Goal: Information Seeking & Learning: Learn about a topic

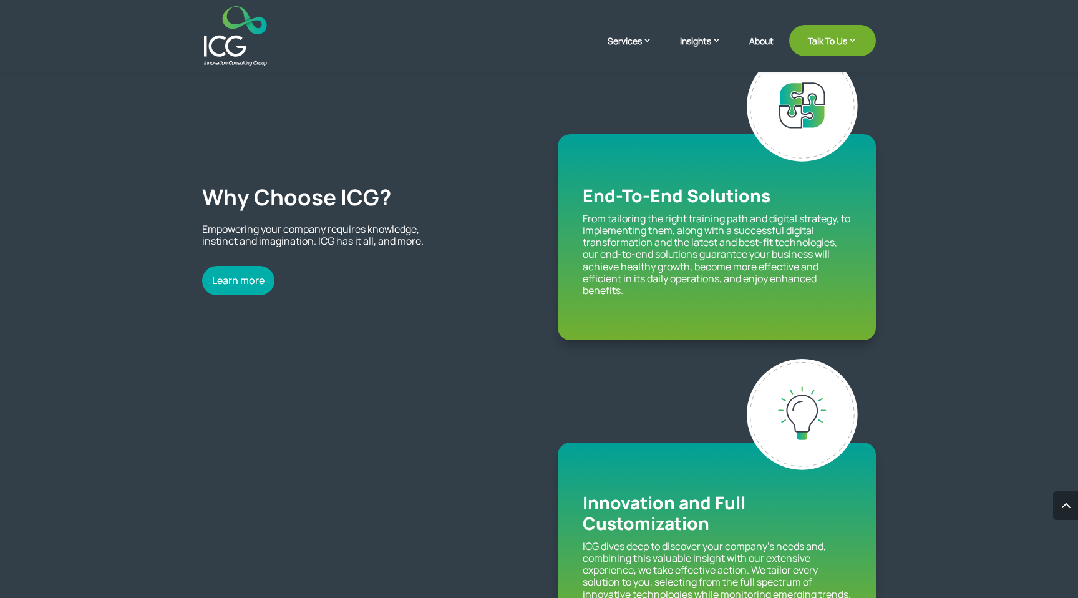
scroll to position [1004, 0]
click at [356, 202] on h2 "Why Choose ICG?" at bounding box center [361, 200] width 318 height 32
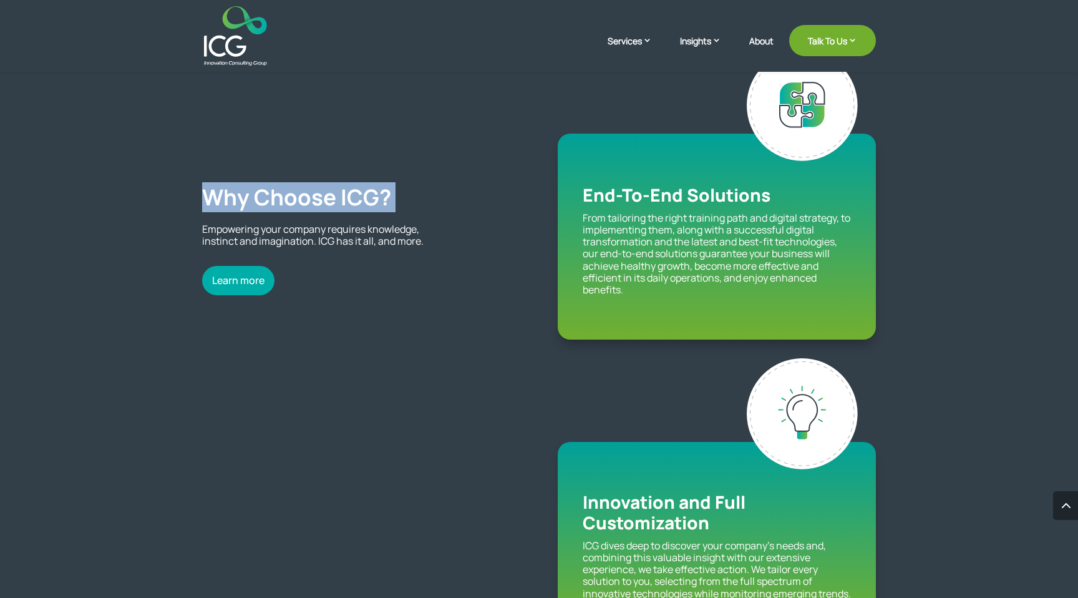
click at [380, 243] on p "Empowering your company requires knowledge, instinct and imagination. ICG has i…" at bounding box center [314, 235] width 225 height 24
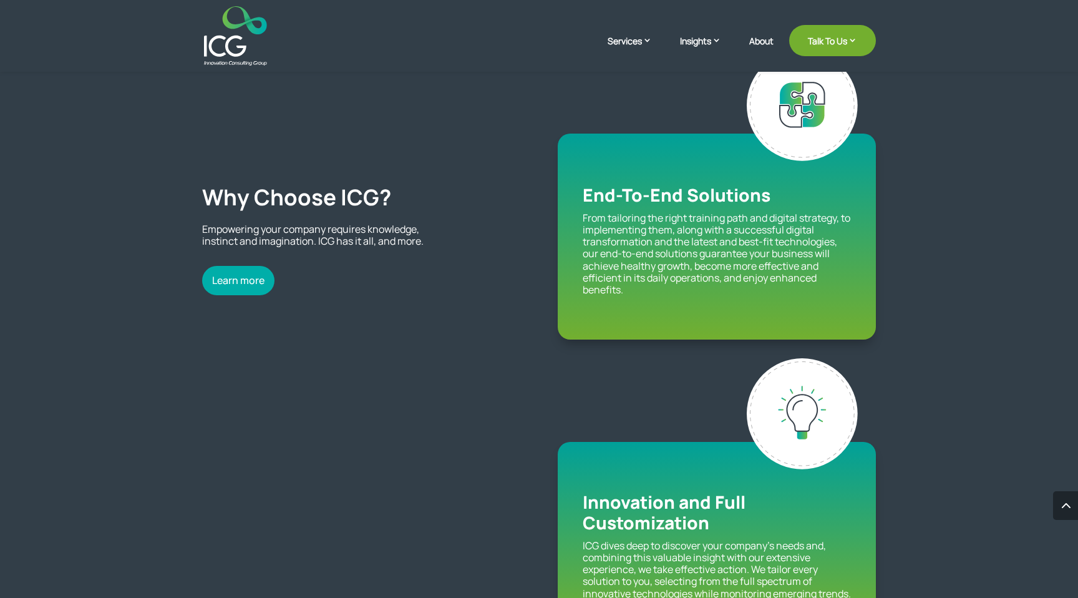
click at [380, 243] on p "Empowering your company requires knowledge, instinct and imagination. ICG has i…" at bounding box center [314, 235] width 225 height 24
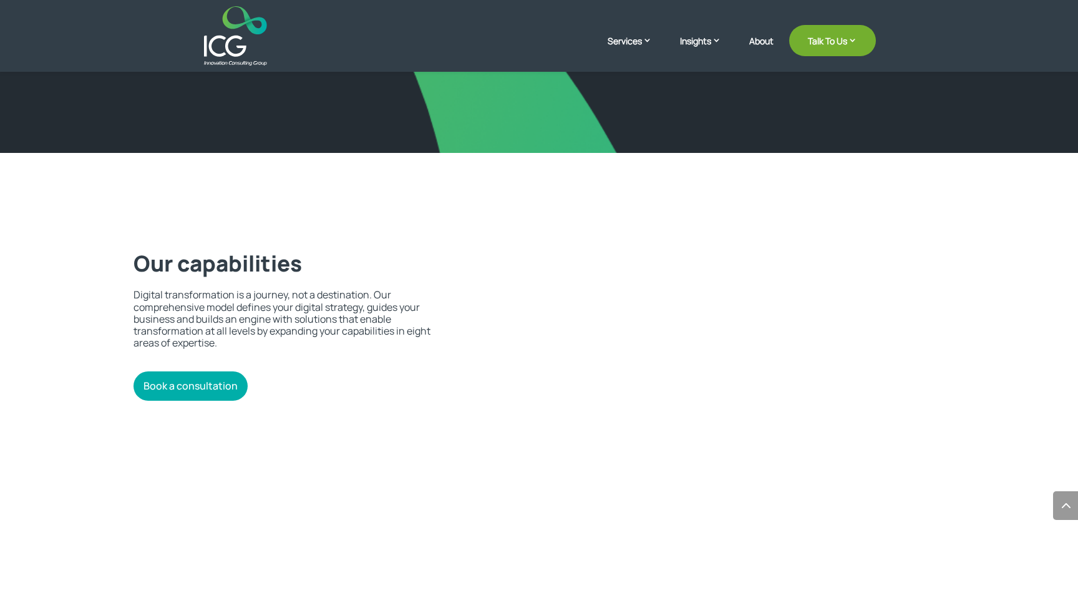
scroll to position [2362, 0]
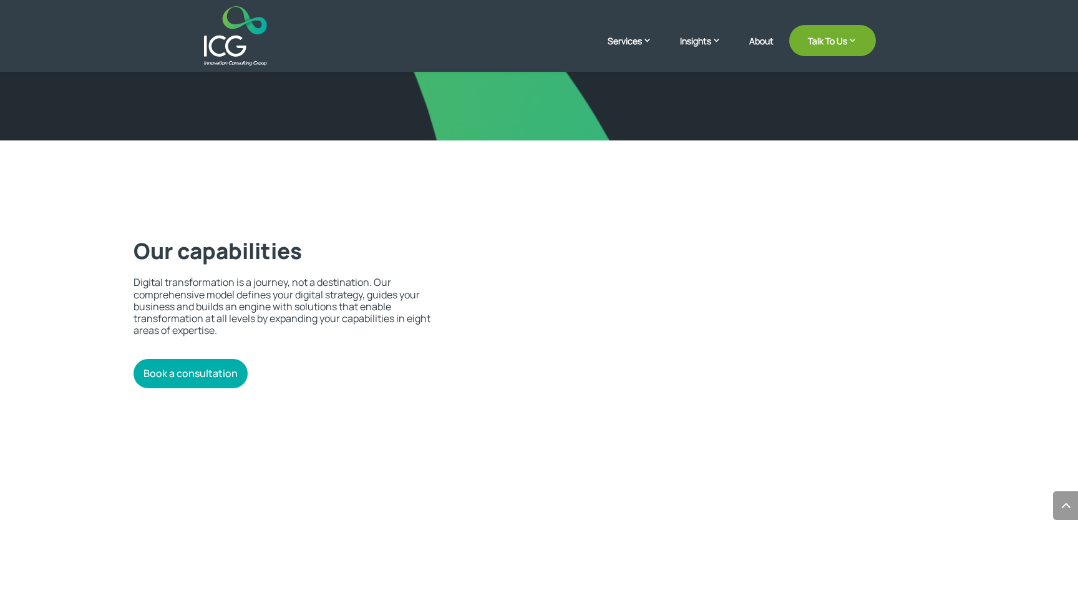
click at [269, 251] on h2 "Our capabilities" at bounding box center [283, 254] width 298 height 32
click at [382, 309] on p "Digital transformation is a journey, not a destination. Our comprehensive model…" at bounding box center [283, 306] width 298 height 60
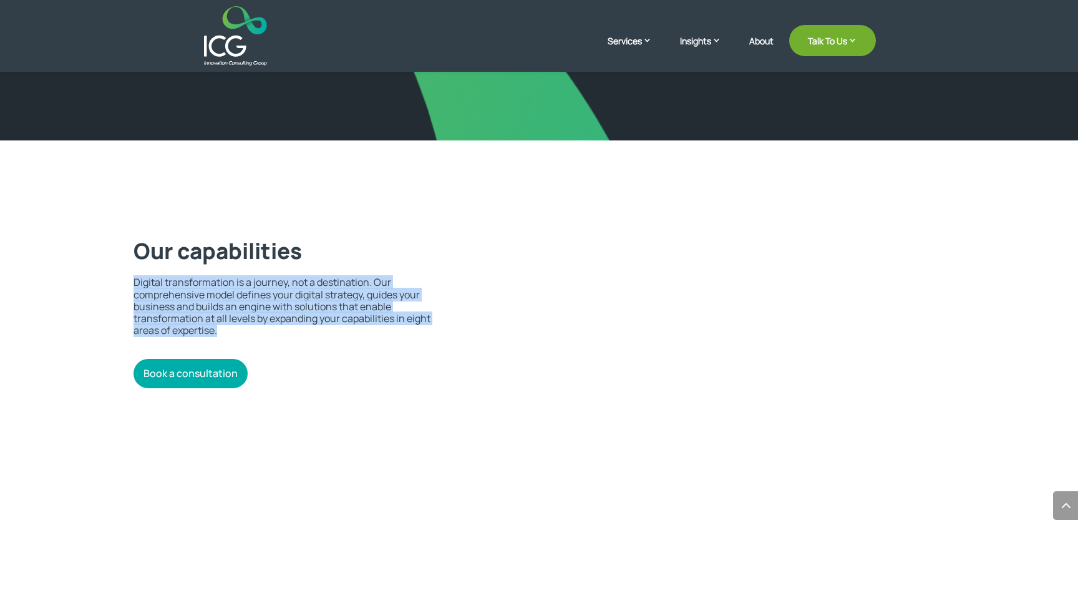
click at [333, 291] on p "Digital transformation is a journey, not a destination. Our comprehensive model…" at bounding box center [283, 306] width 298 height 60
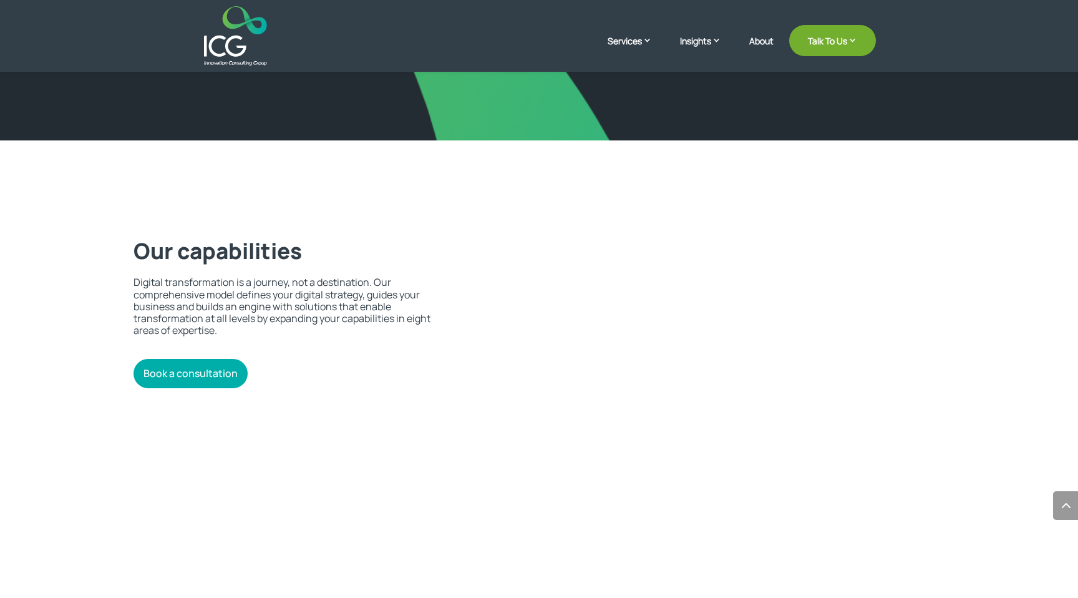
click at [505, 236] on icon at bounding box center [710, 381] width 469 height 479
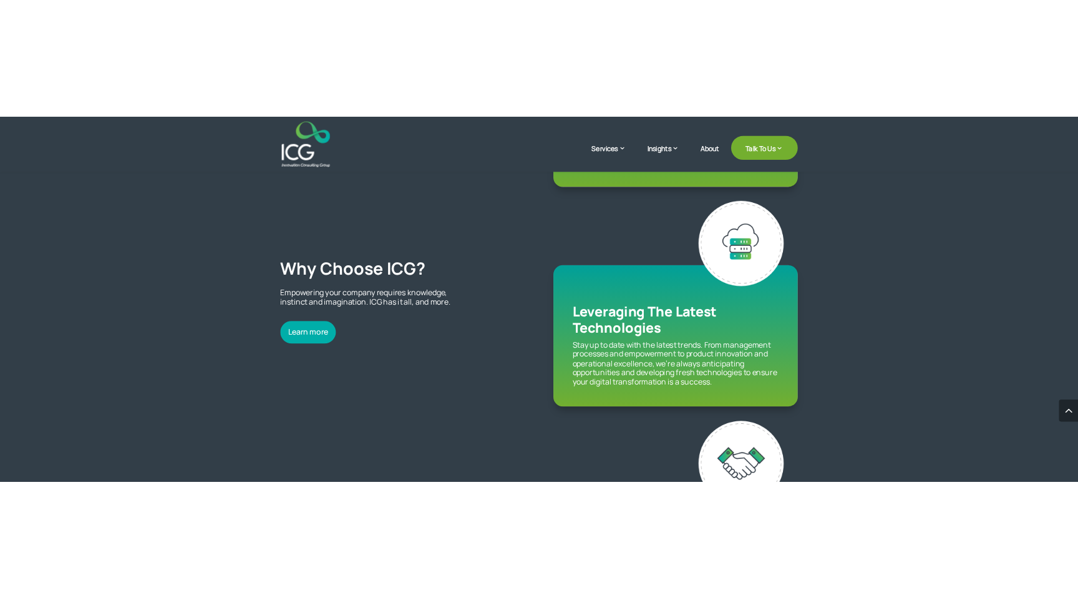
scroll to position [1539, 0]
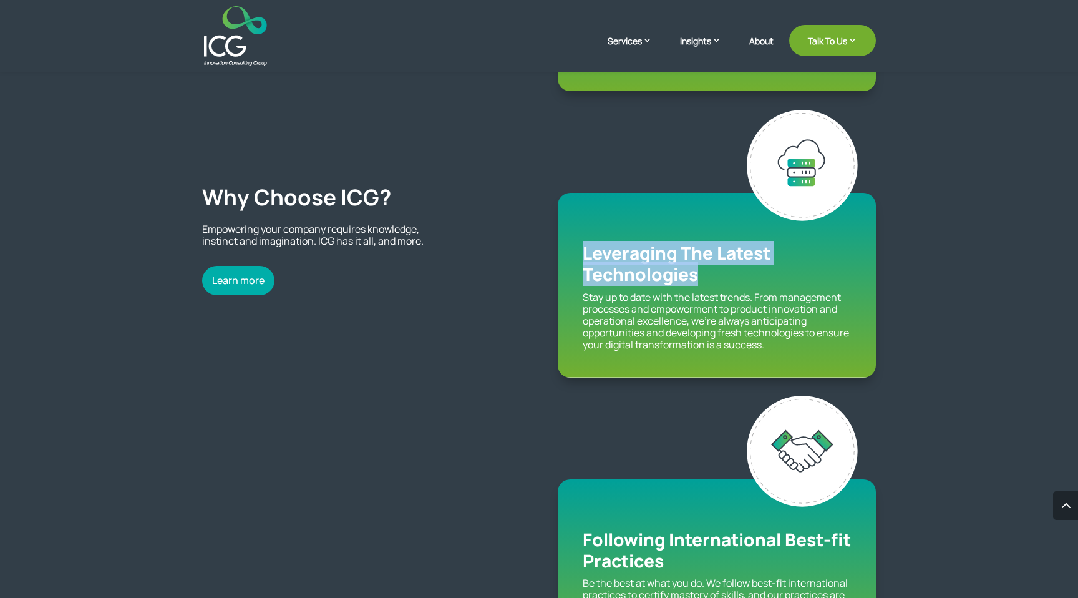
drag, startPoint x: 574, startPoint y: 255, endPoint x: 714, endPoint y: 278, distance: 142.2
click at [714, 278] on div "Leveraging The Latest Technologies Stay up to date with the latest trends. From…" at bounding box center [717, 285] width 318 height 184
click at [703, 329] on p "Stay up to date with the latest trends. From management processes and empowerme…" at bounding box center [717, 321] width 268 height 60
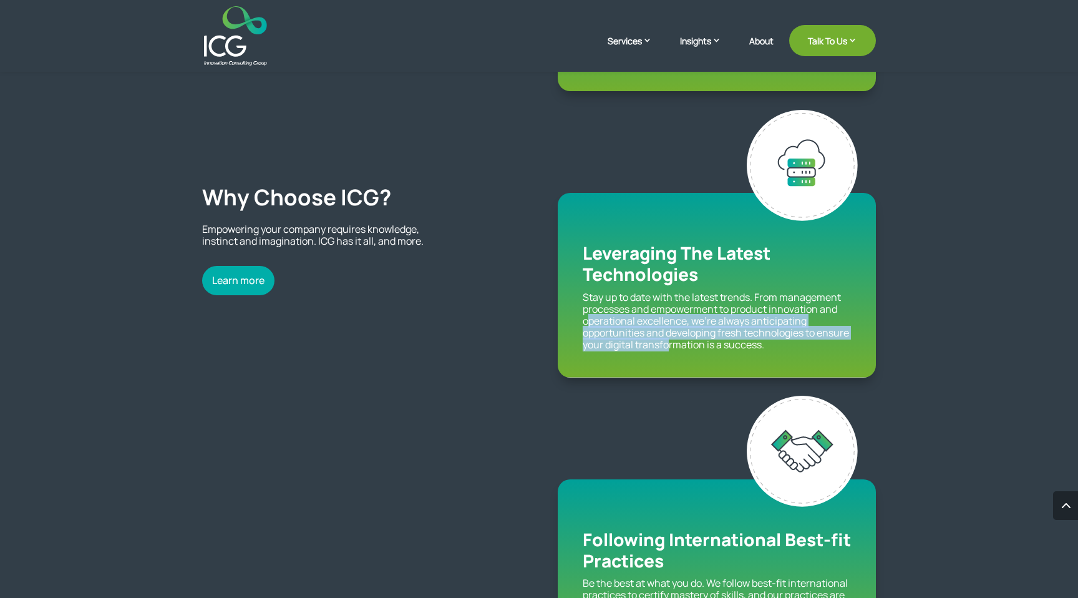
drag, startPoint x: 590, startPoint y: 321, endPoint x: 702, endPoint y: 339, distance: 114.4
click at [702, 339] on p "Stay up to date with the latest trends. From management processes and empowerme…" at bounding box center [717, 321] width 268 height 60
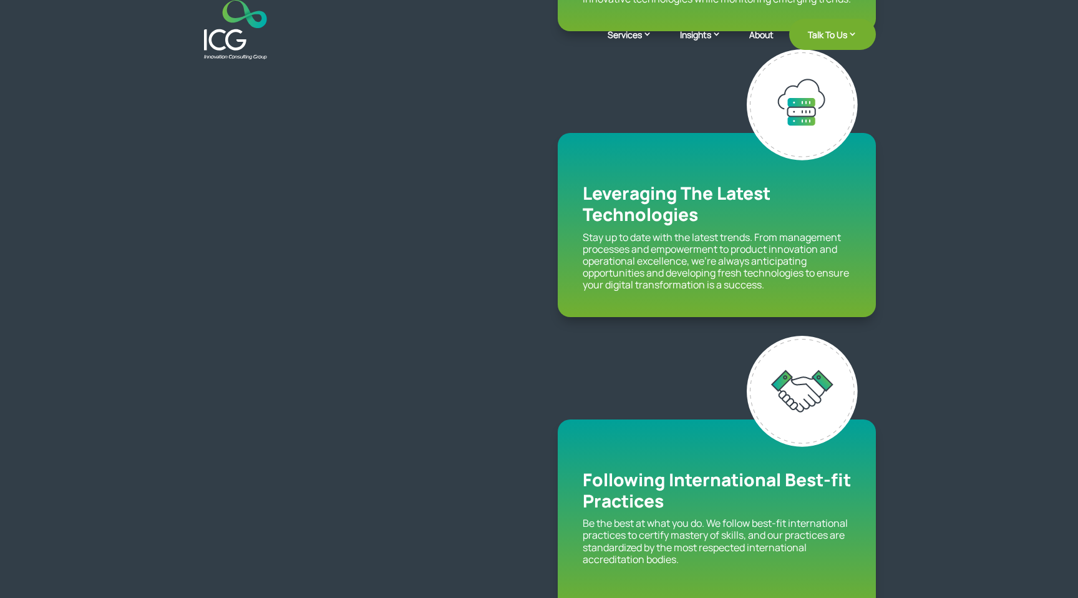
click at [600, 291] on p "Stay up to date with the latest trends. From management processes and empowerme…" at bounding box center [717, 261] width 268 height 60
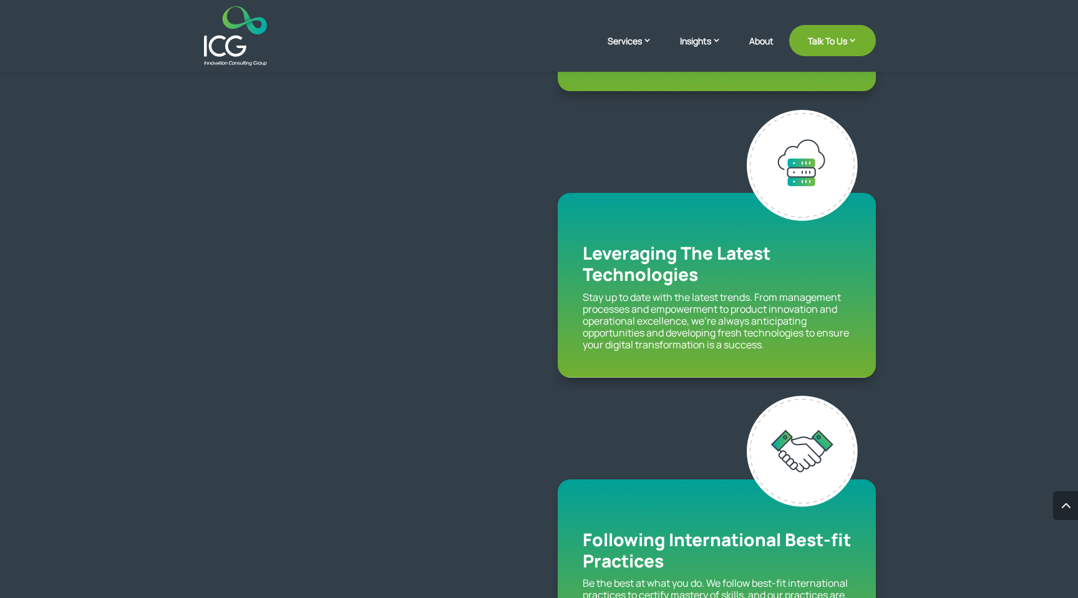
click at [600, 299] on p "Stay up to date with the latest trends. From management processes and empowerme…" at bounding box center [717, 321] width 268 height 60
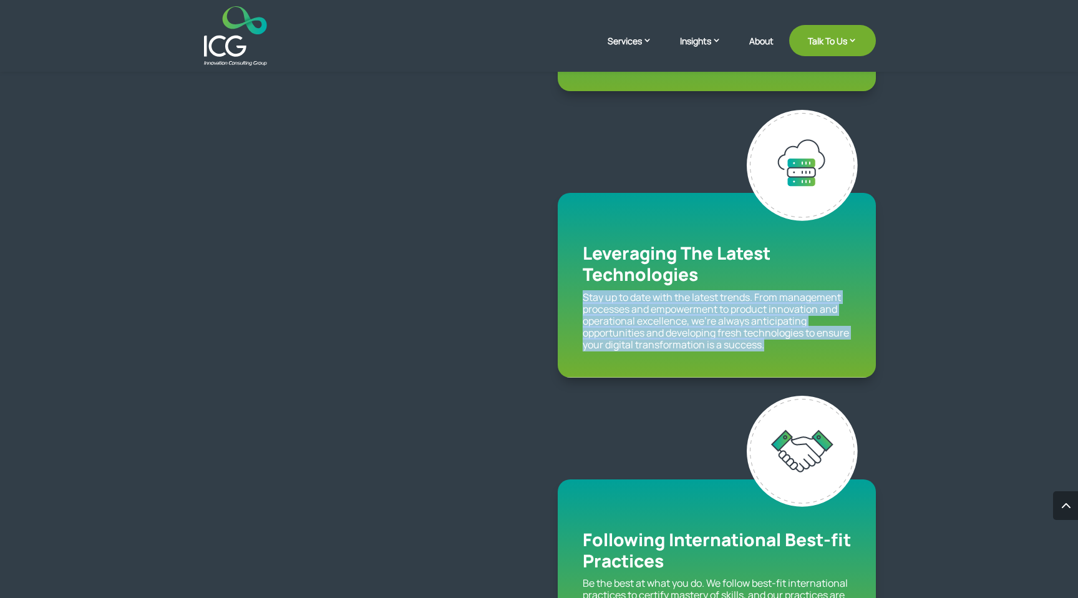
scroll to position [1598, 0]
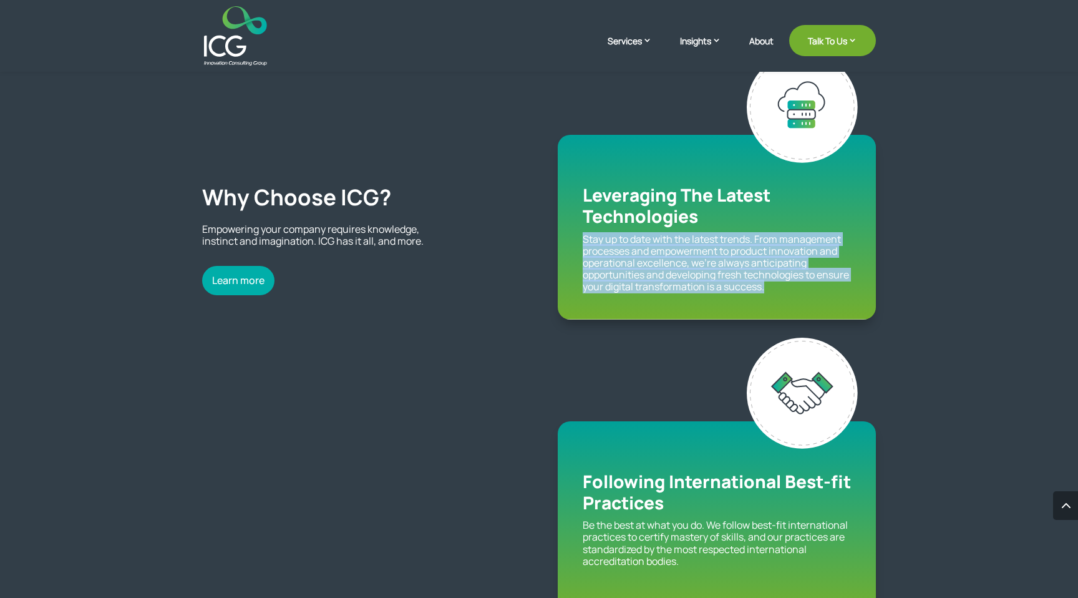
click at [349, 205] on h2 "Why Choose ICG?" at bounding box center [361, 200] width 318 height 32
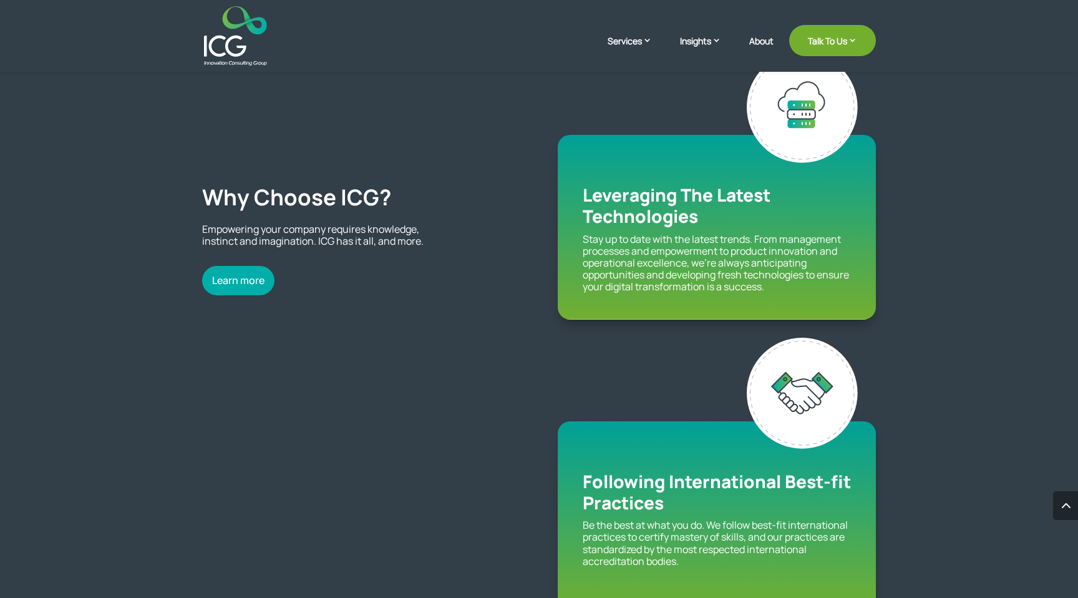
click at [349, 205] on h2 "Why Choose ICG?" at bounding box center [361, 200] width 318 height 32
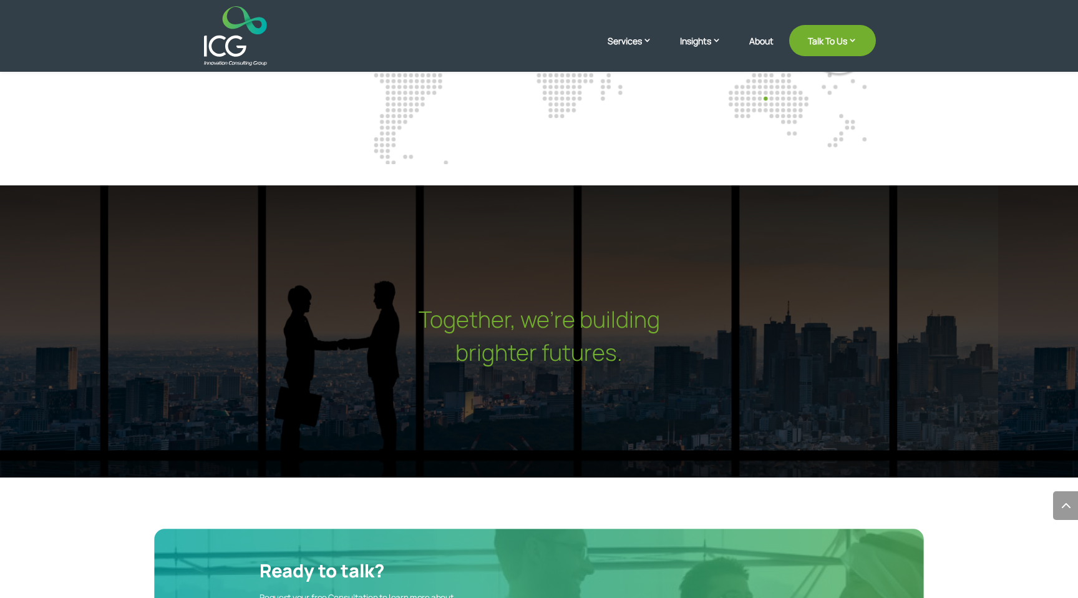
scroll to position [3714, 0]
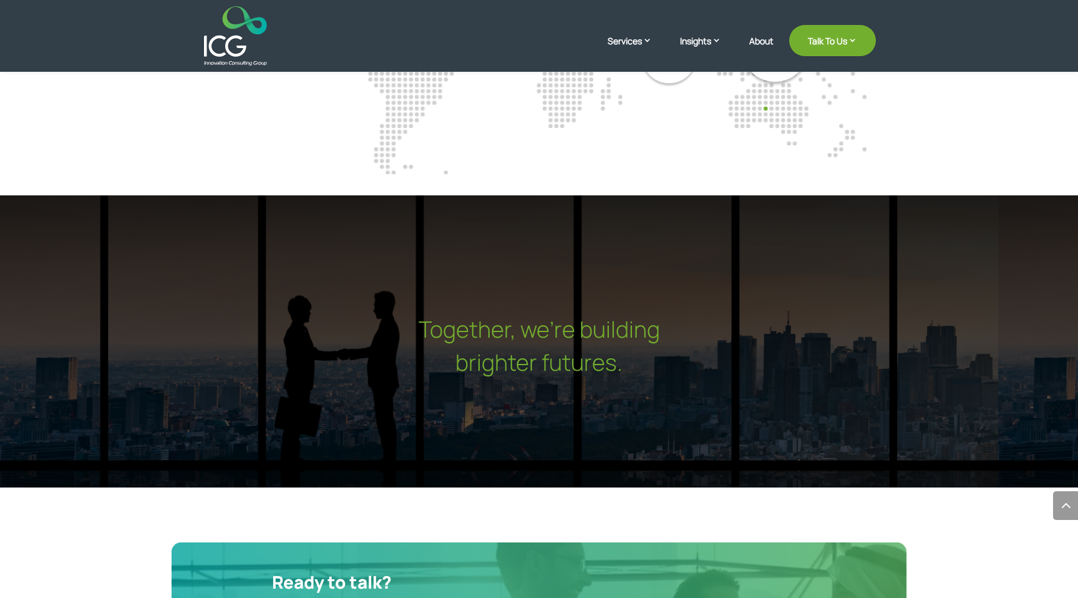
click at [539, 316] on h2 "Together, we’re building" at bounding box center [539, 332] width 1078 height 33
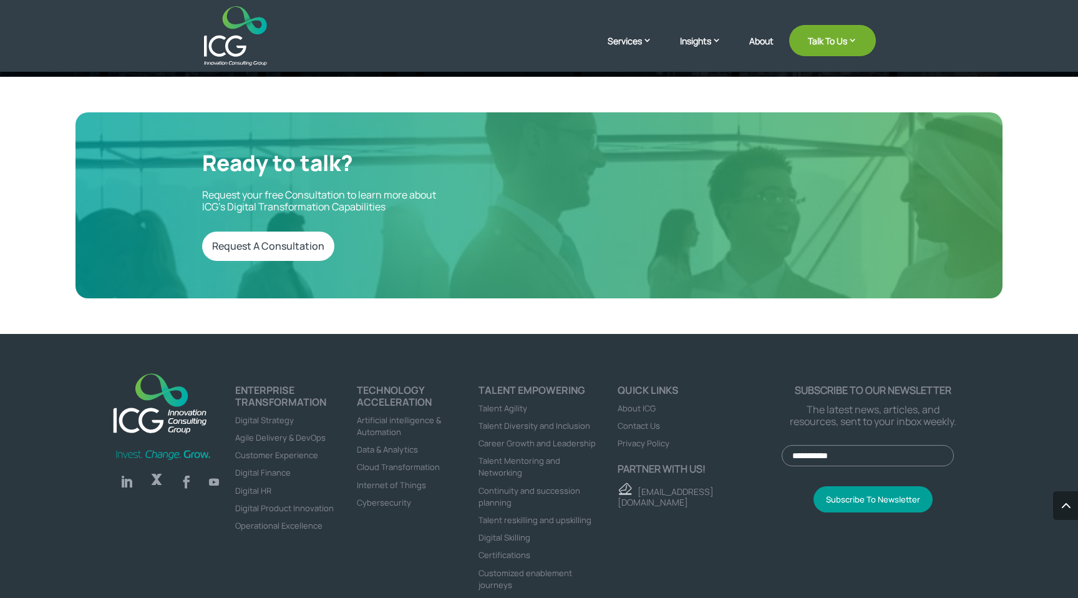
scroll to position [4126, 0]
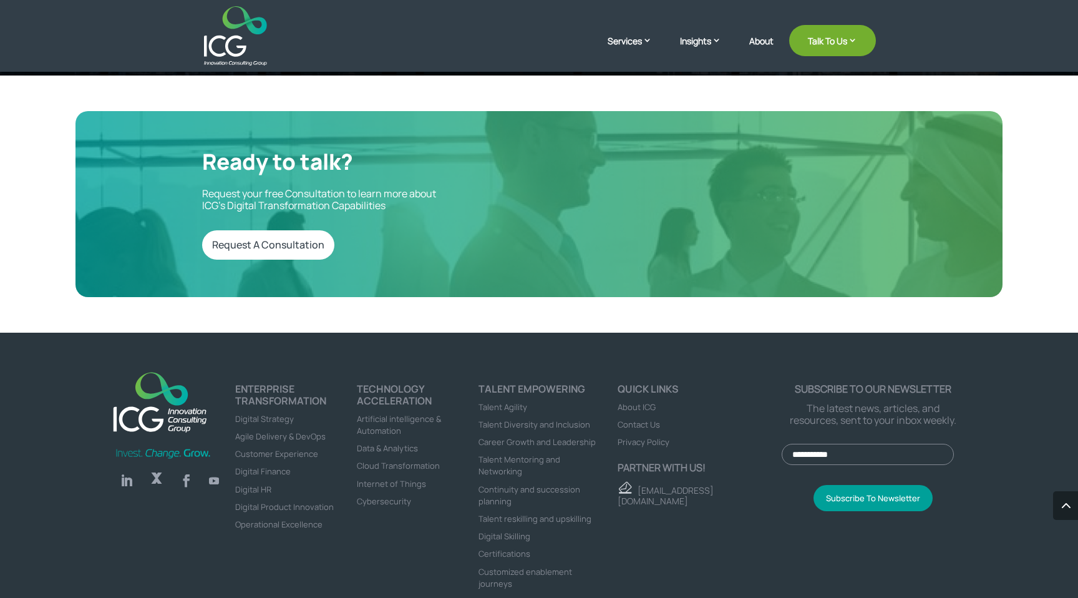
click at [673, 333] on div "Follow Follow Follow Follow ENTERPRISE TRANSFORMATION Digital Strategy Agile De…" at bounding box center [539, 488] width 1078 height 310
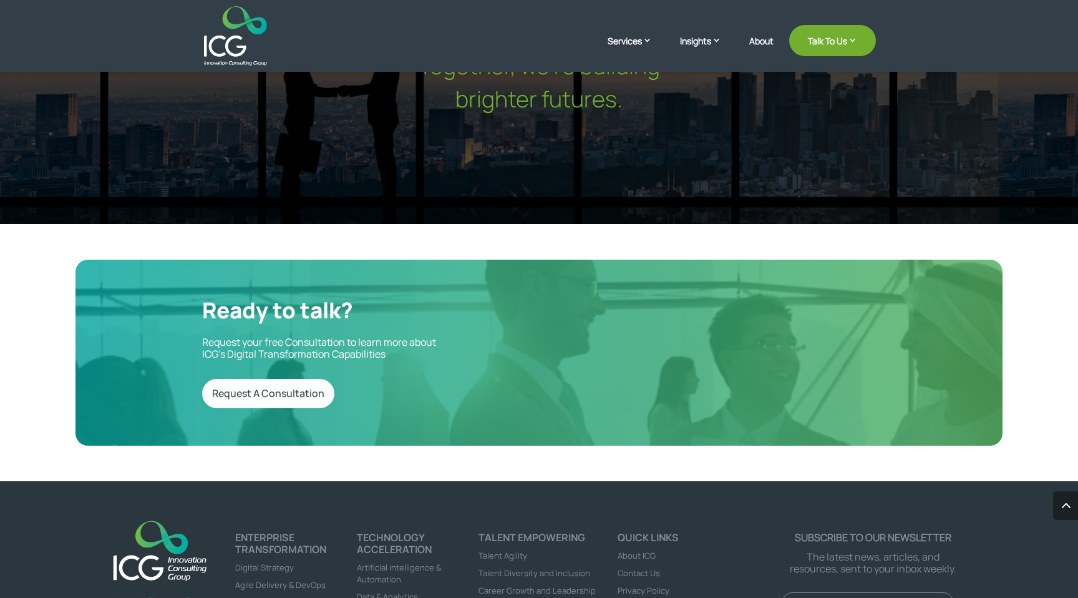
scroll to position [3974, 0]
